Goal: Transaction & Acquisition: Obtain resource

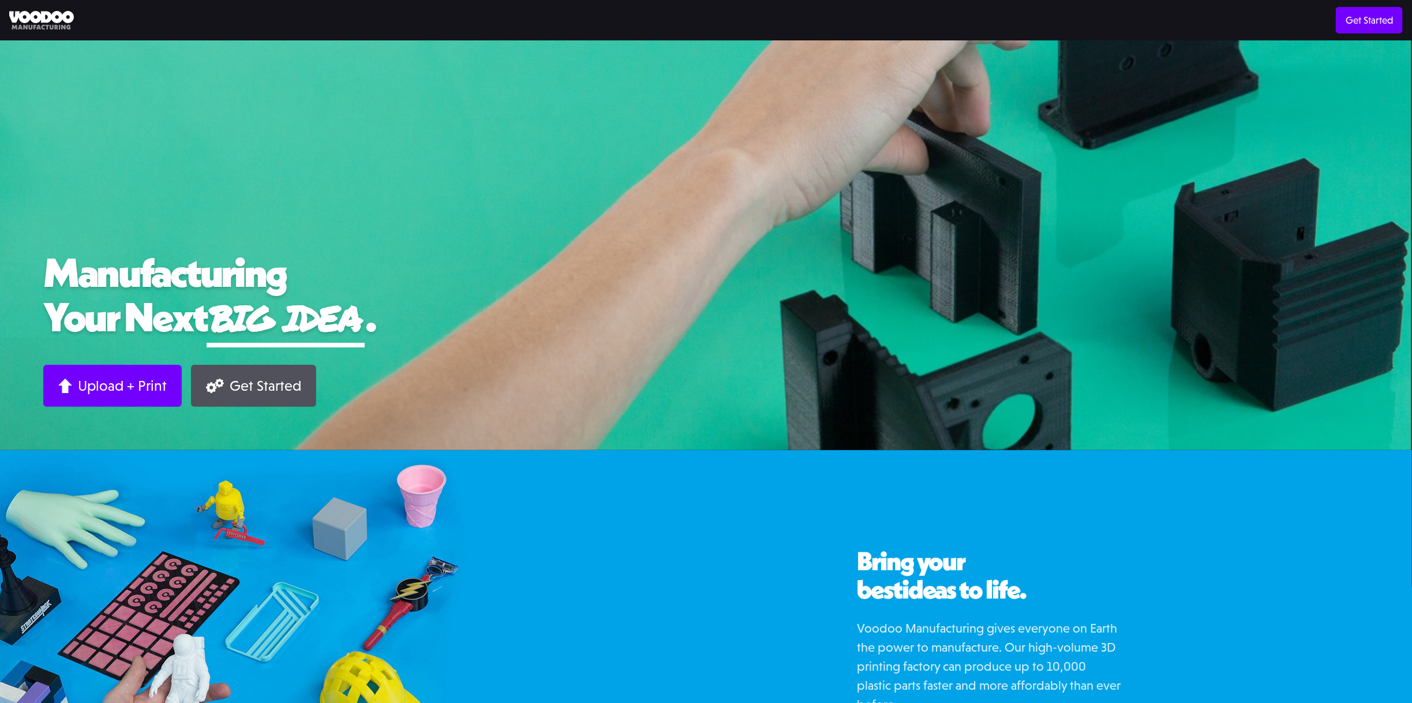
click at [44, 32] on div "3d Printing Direct Print Volume Print Materials Technology 3d Printing Material…" at bounding box center [706, 20] width 1412 height 27
click at [50, 25] on img at bounding box center [41, 20] width 65 height 19
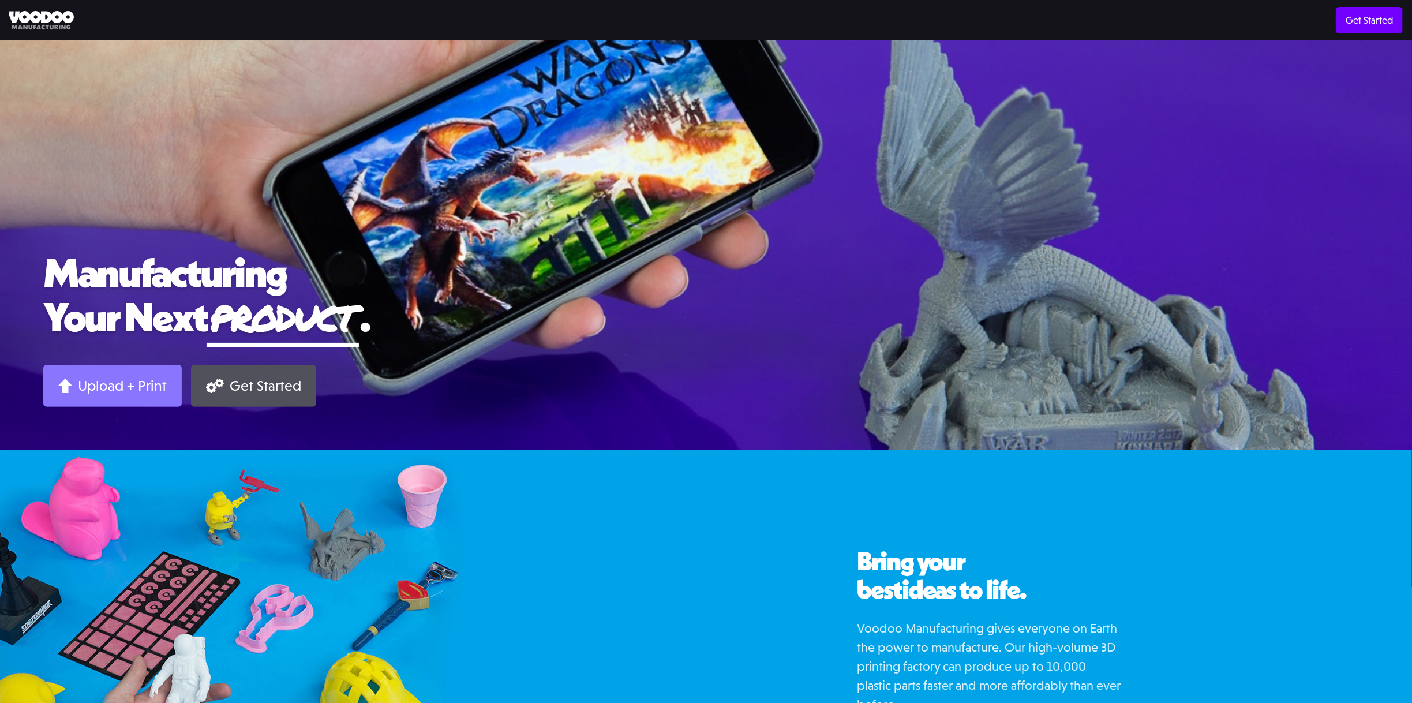
click at [127, 399] on link "Upload + Print" at bounding box center [112, 386] width 138 height 42
